Goal: Transaction & Acquisition: Download file/media

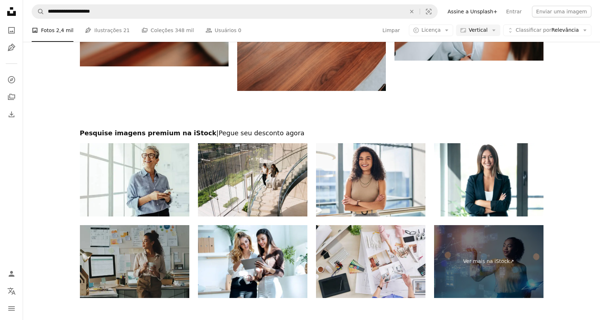
scroll to position [1817, 0]
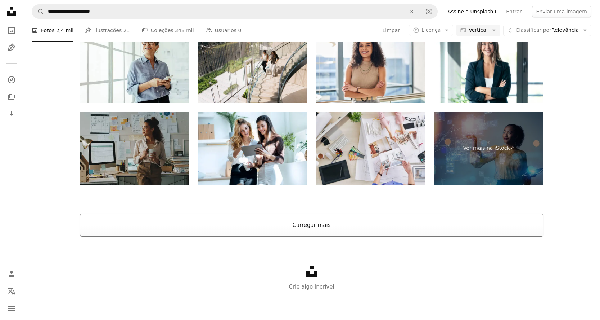
click at [394, 233] on button "Carregar mais" at bounding box center [312, 224] width 464 height 23
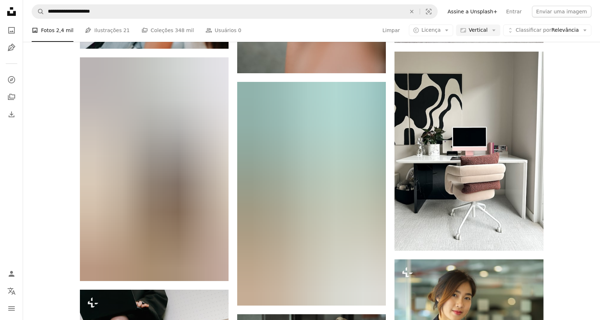
scroll to position [1970, 0]
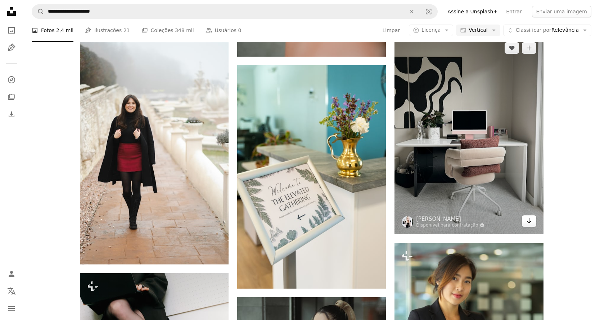
click at [531, 222] on icon "Arrow pointing down" at bounding box center [530, 220] width 6 height 9
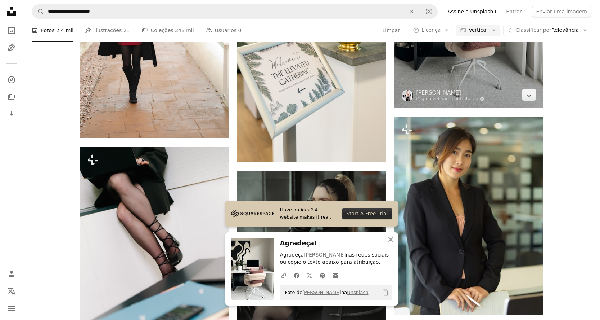
scroll to position [2102, 0]
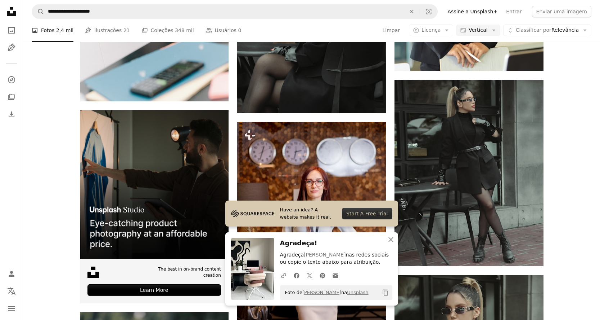
scroll to position [2355, 0]
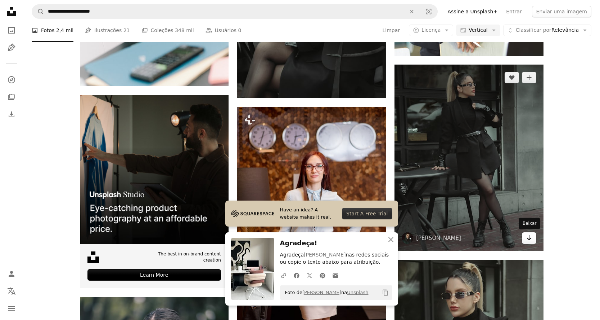
click at [530, 239] on icon "Arrow pointing down" at bounding box center [530, 237] width 6 height 9
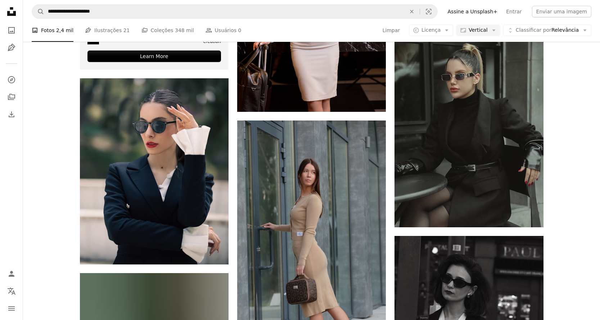
scroll to position [2573, 0]
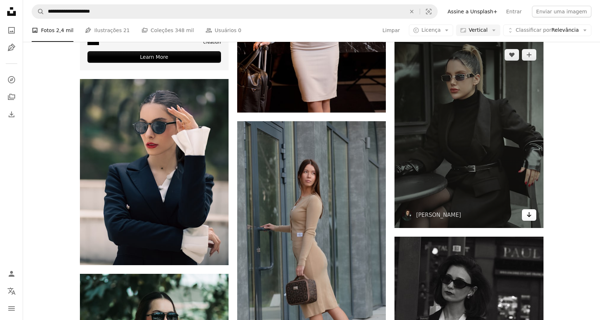
click at [532, 216] on link "Arrow pointing down" at bounding box center [529, 215] width 14 height 12
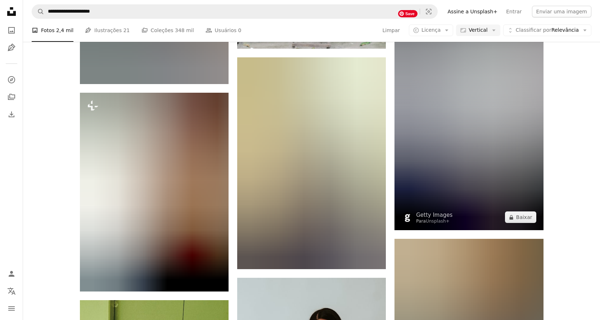
scroll to position [5047, 0]
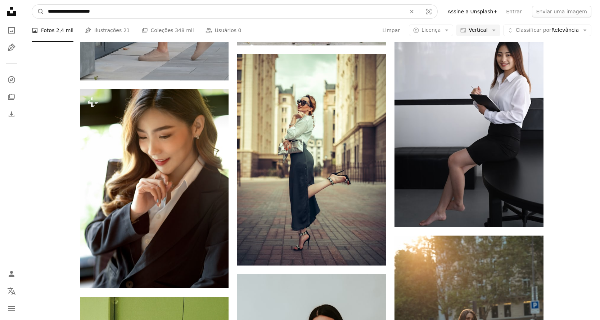
click at [193, 12] on input "**********" at bounding box center [224, 12] width 360 height 14
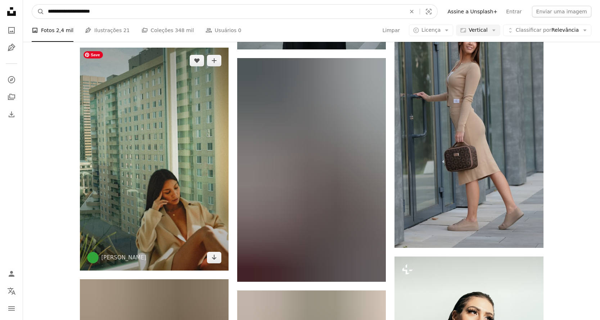
scroll to position [6886, 0]
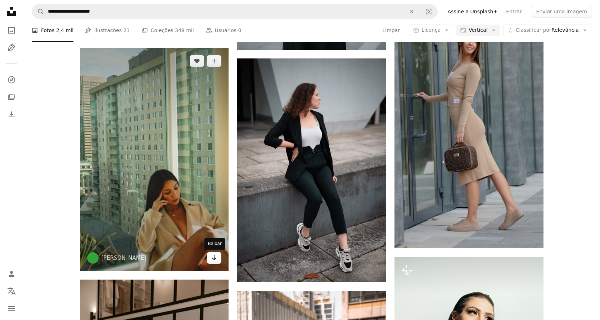
click at [214, 258] on icon "Arrow pointing down" at bounding box center [214, 257] width 6 height 9
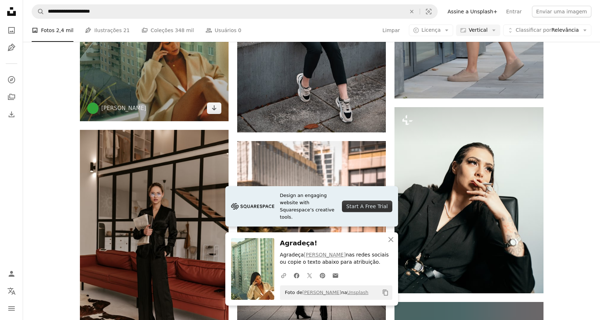
scroll to position [7036, 0]
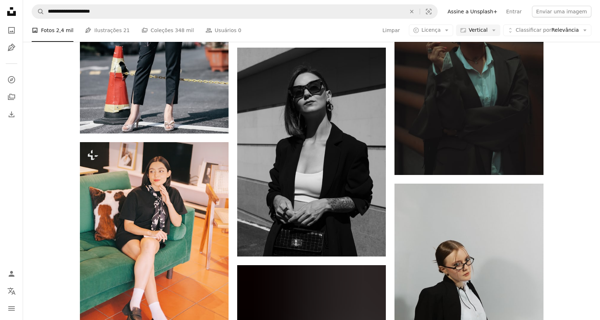
scroll to position [8073, 0]
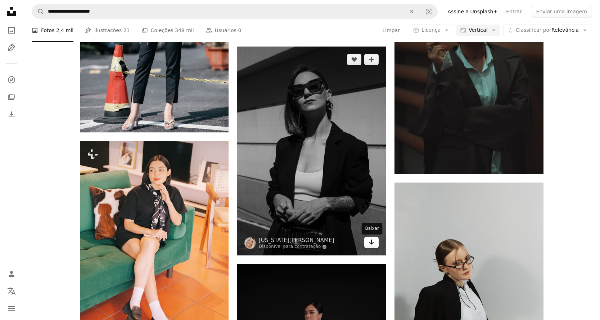
click at [370, 242] on icon "Arrow pointing down" at bounding box center [372, 241] width 6 height 9
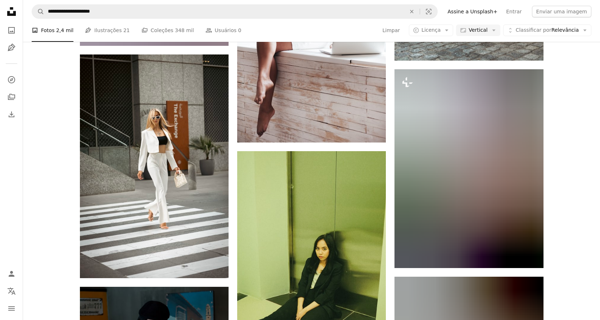
scroll to position [8654, 0]
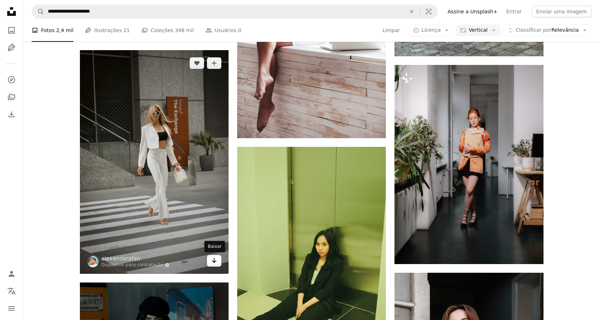
click at [214, 263] on icon "Arrow pointing down" at bounding box center [214, 260] width 6 height 9
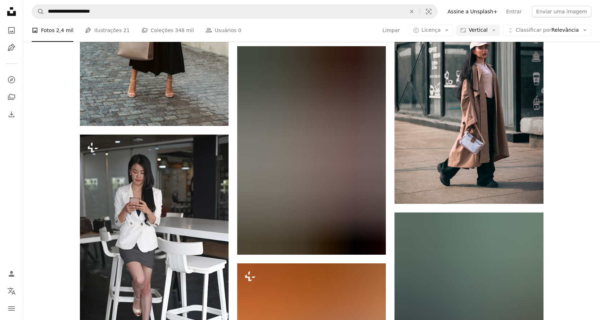
scroll to position [9888, 0]
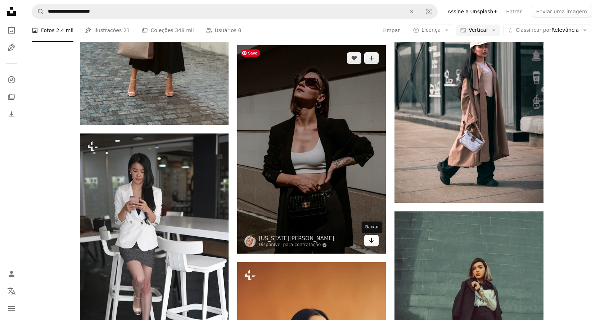
click at [372, 241] on icon "Arrow pointing down" at bounding box center [372, 240] width 6 height 9
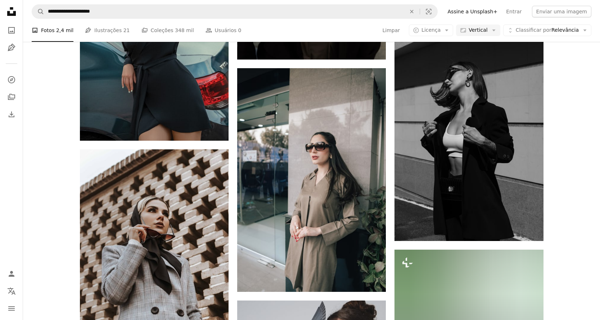
scroll to position [10534, 0]
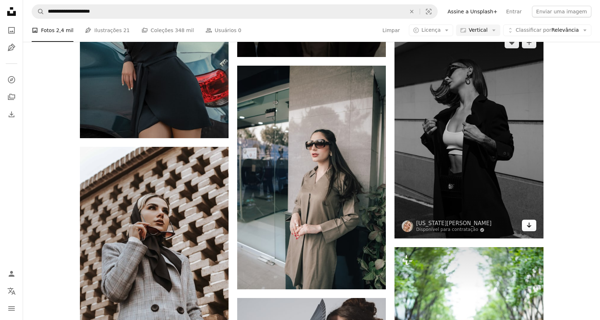
click at [527, 224] on icon "Arrow pointing down" at bounding box center [530, 224] width 6 height 9
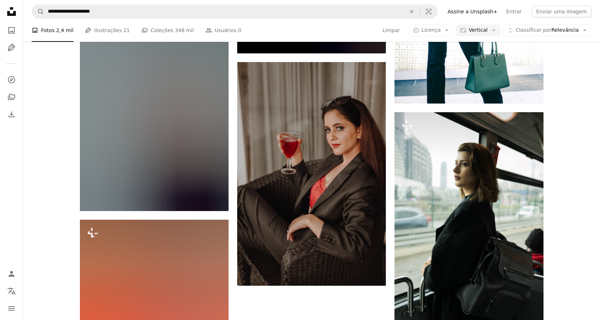
scroll to position [13457, 0]
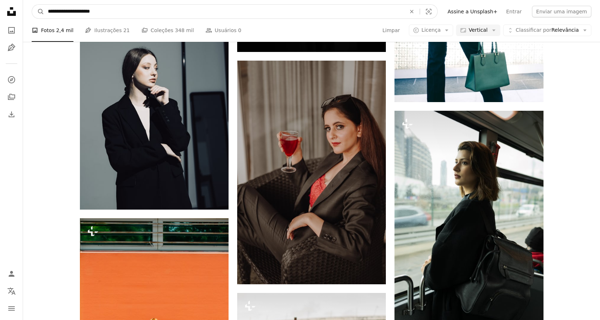
click at [115, 11] on input "**********" at bounding box center [224, 12] width 360 height 14
